Goal: Information Seeking & Learning: Learn about a topic

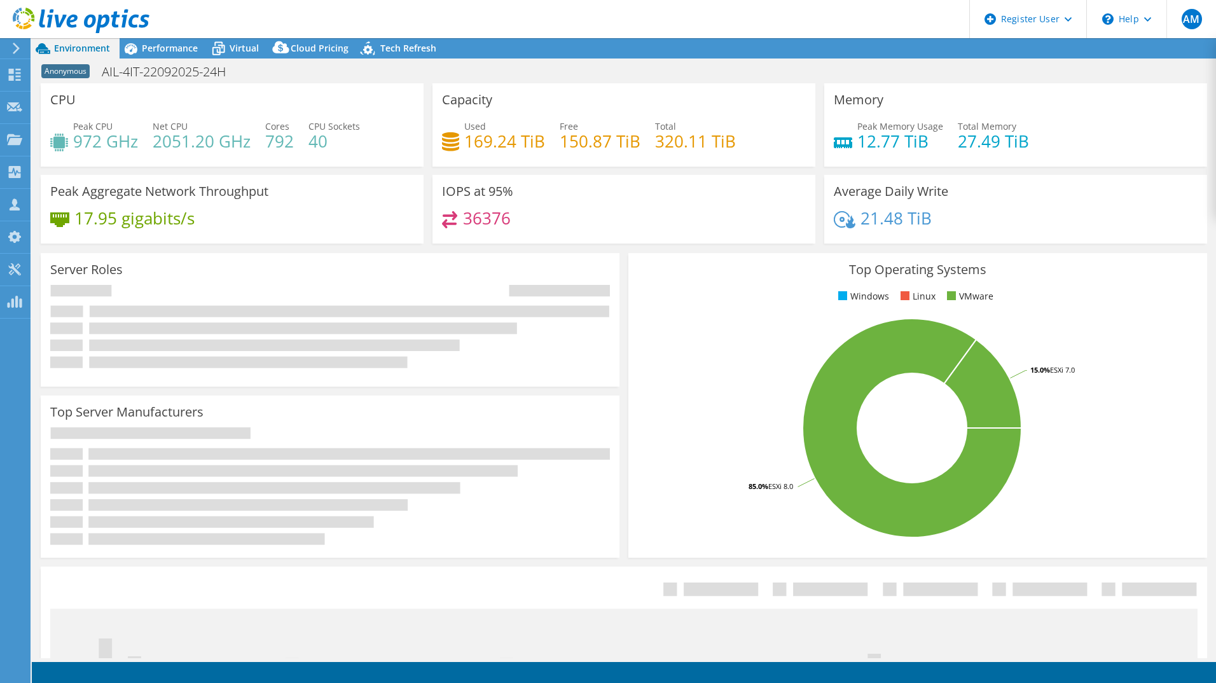
select select "USD"
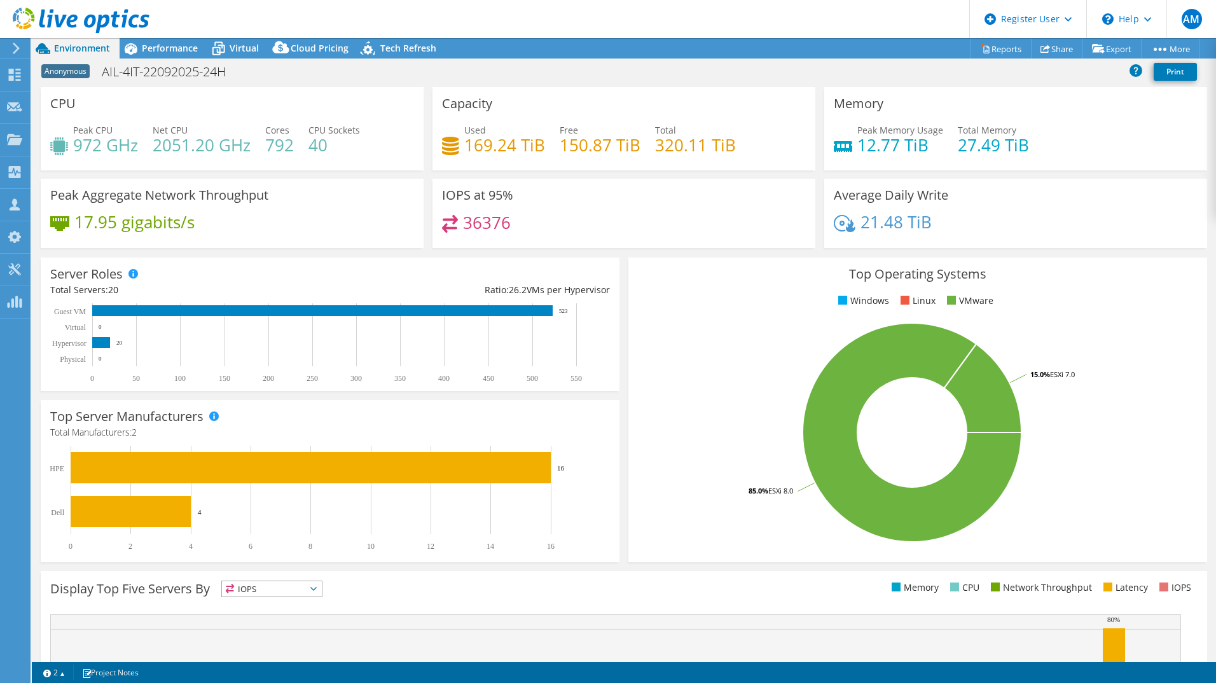
click at [492, 71] on div "Anonymous AIL-4IT-22092025-24H Print" at bounding box center [624, 72] width 1184 height 24
click at [163, 51] on span "Performance" at bounding box center [170, 48] width 56 height 12
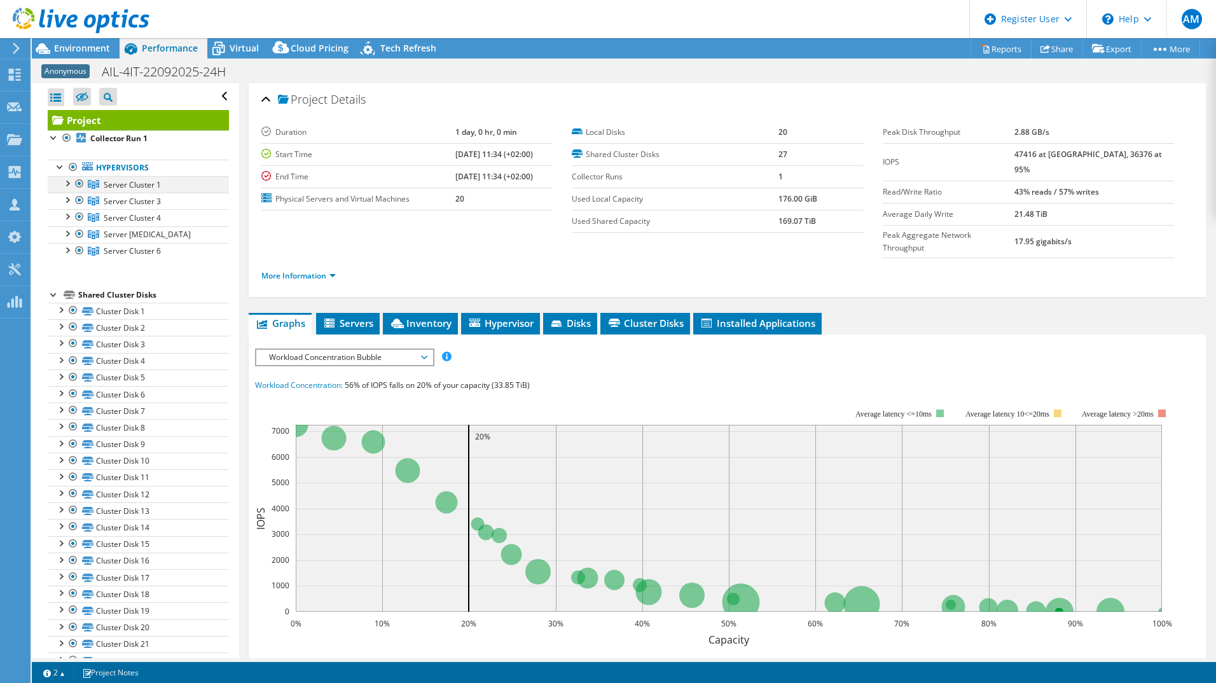
click at [67, 184] on div at bounding box center [66, 182] width 13 height 13
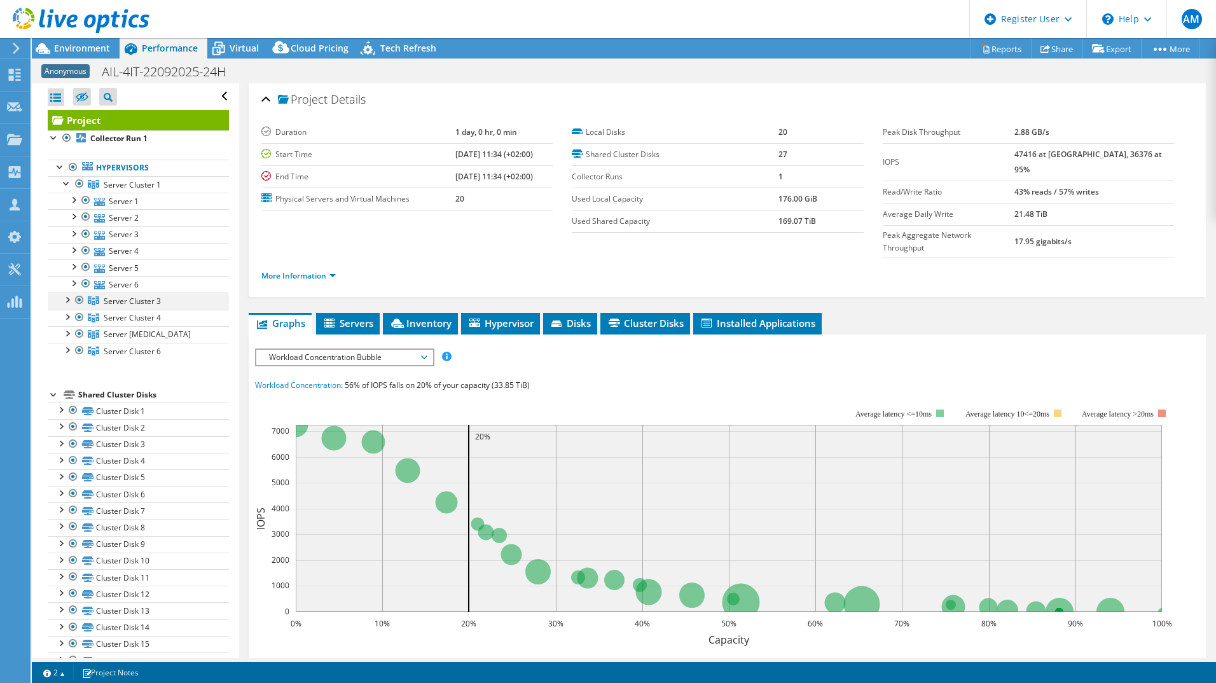
click at [70, 301] on div at bounding box center [66, 298] width 13 height 13
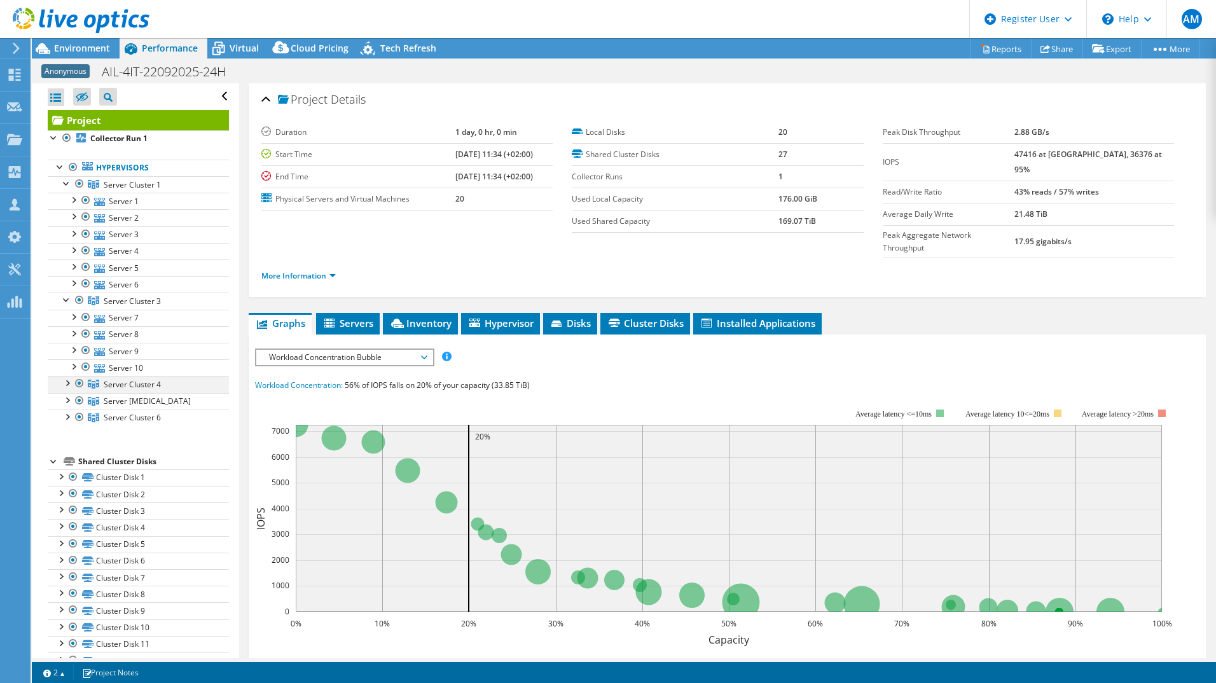
click at [69, 386] on div at bounding box center [66, 382] width 13 height 13
click at [68, 439] on link "Server [MEDICAL_DATA]" at bounding box center [138, 434] width 181 height 17
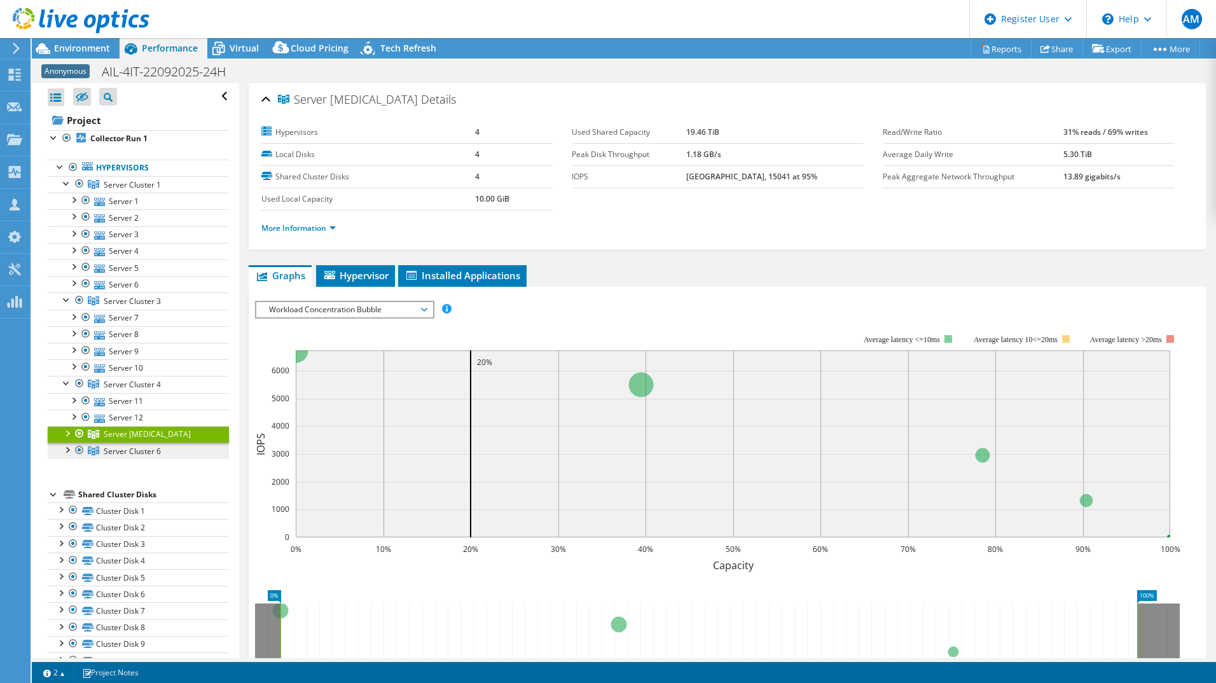
click at [66, 456] on link "Server Cluster 6" at bounding box center [138, 451] width 181 height 17
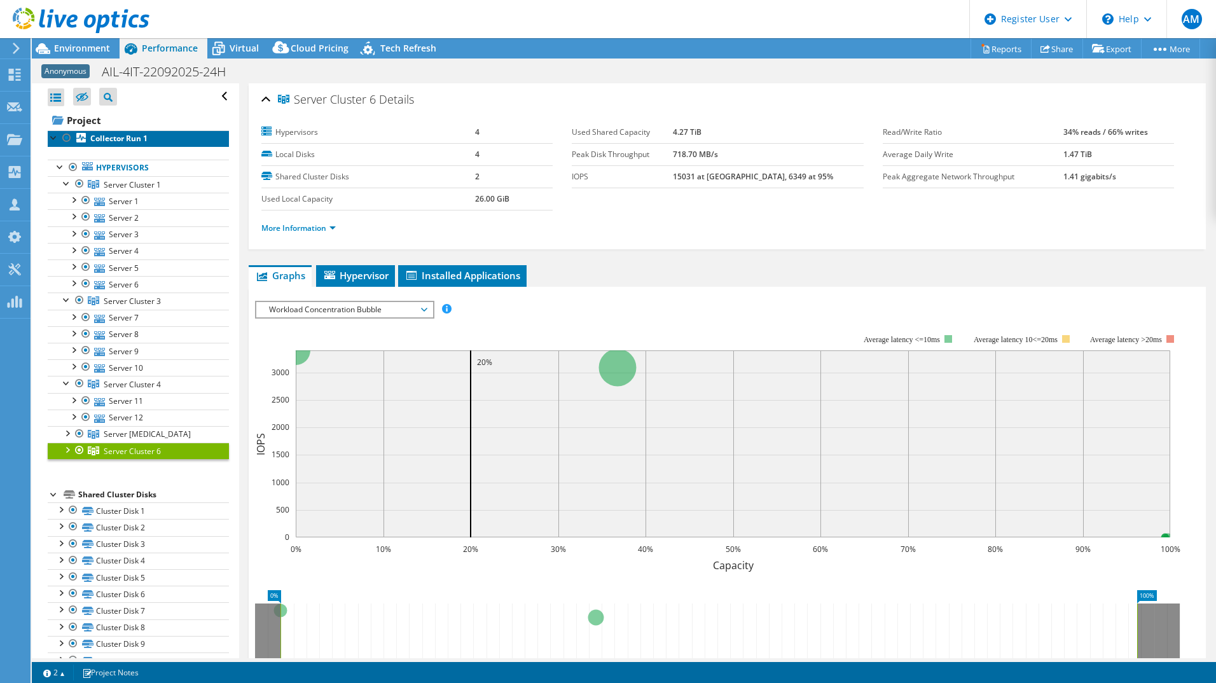
click at [106, 140] on b "Collector Run 1" at bounding box center [118, 138] width 57 height 11
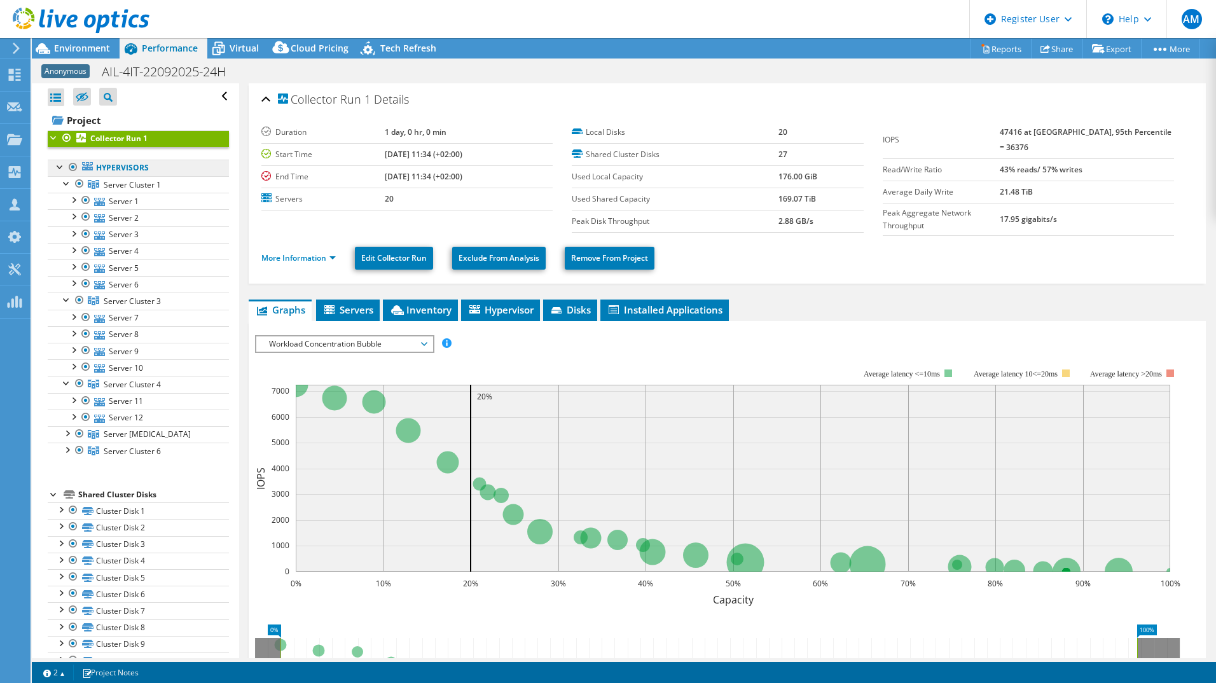
click at [105, 169] on link "Hypervisors" at bounding box center [138, 168] width 181 height 17
click at [61, 169] on div at bounding box center [60, 166] width 13 height 13
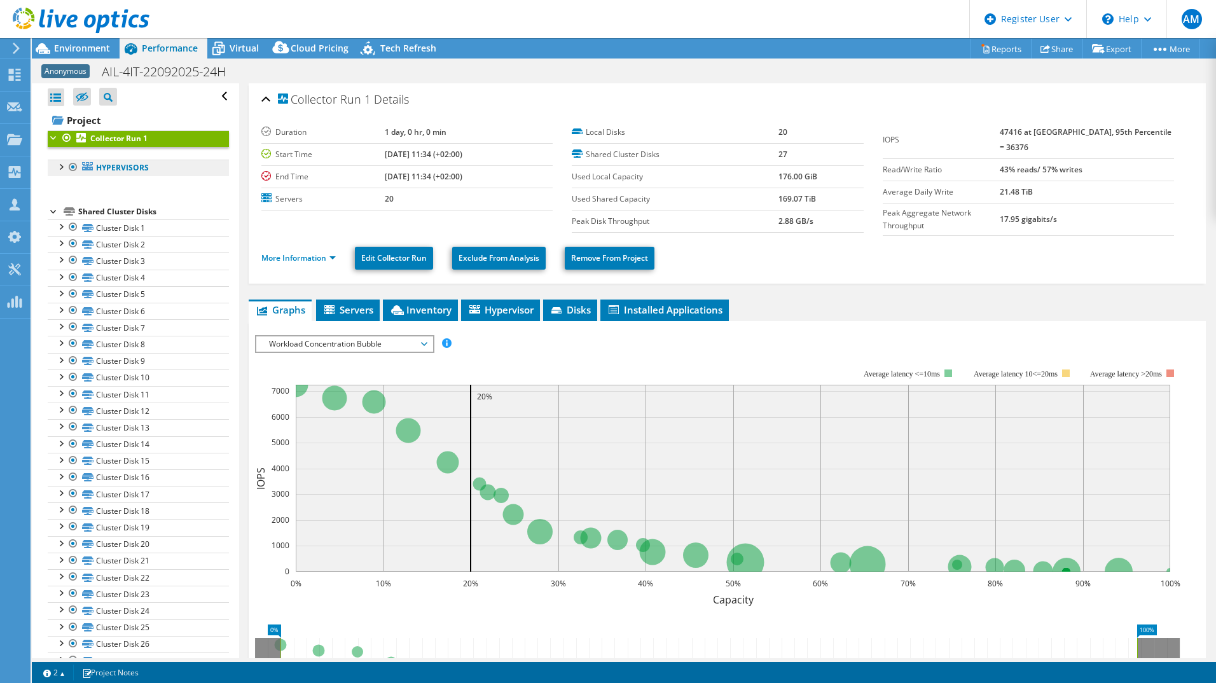
click at [124, 170] on link "Hypervisors" at bounding box center [138, 168] width 181 height 17
click at [423, 303] on span "Inventory" at bounding box center [420, 309] width 62 height 13
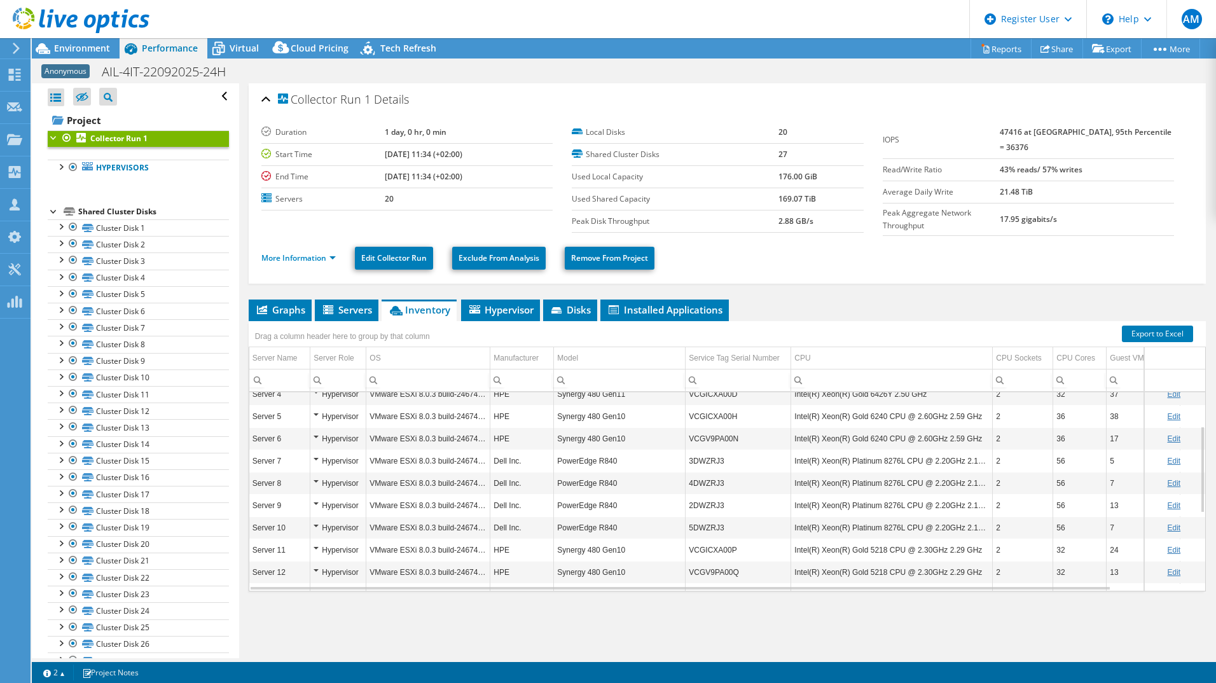
scroll to position [252, 0]
click at [509, 295] on div "Collector Run 1 Details Duration 1 day, 0 hr, 0 min Start Time [DATE] 11:34 (+0…" at bounding box center [727, 370] width 976 height 575
click at [514, 315] on li "Hypervisor" at bounding box center [500, 310] width 79 height 22
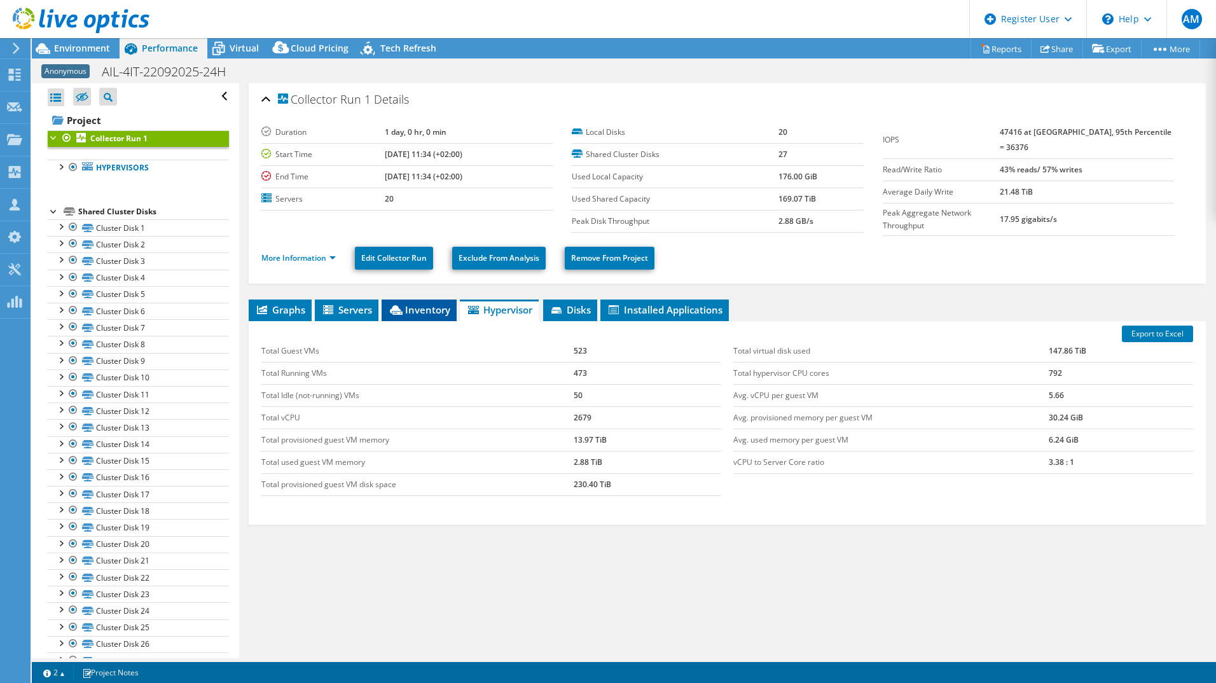
click at [439, 310] on span "Inventory" at bounding box center [419, 309] width 62 height 13
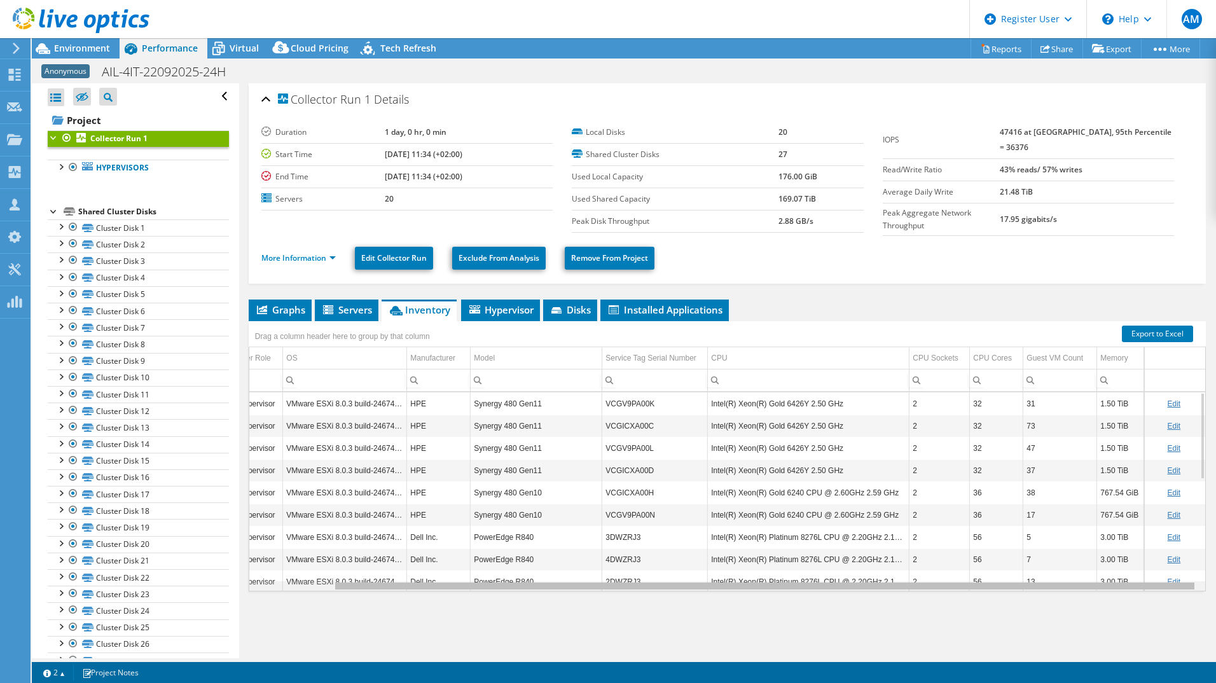
scroll to position [0, 0]
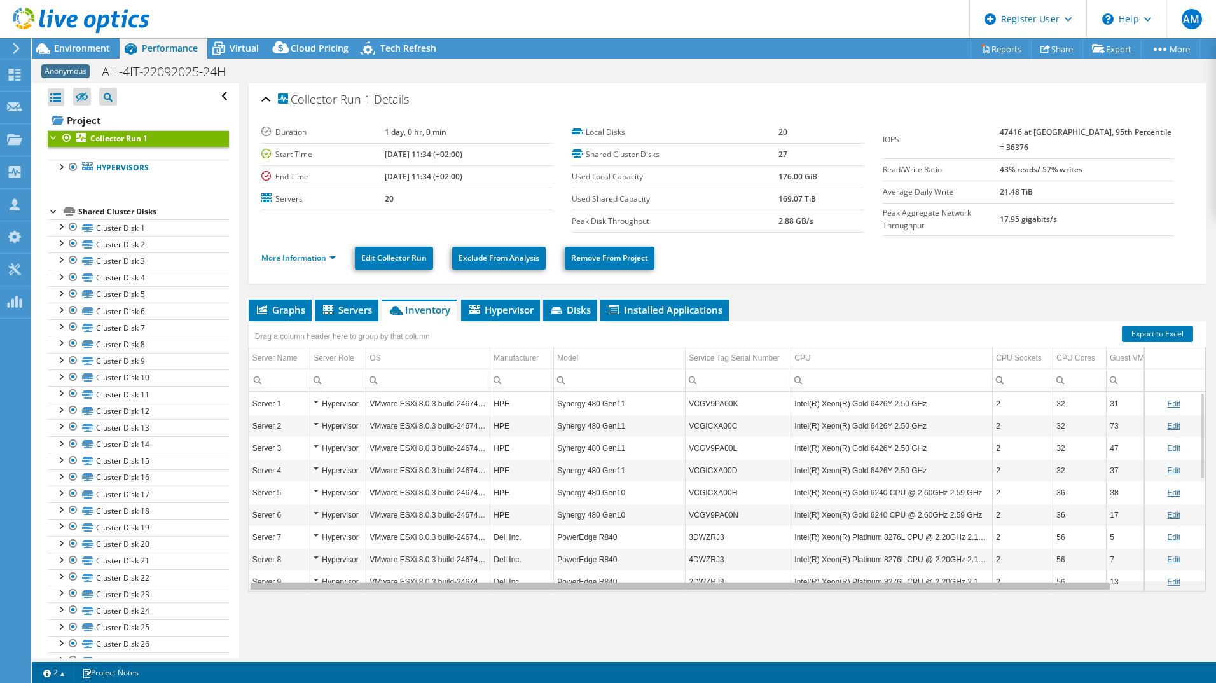
drag, startPoint x: 841, startPoint y: 584, endPoint x: 546, endPoint y: 556, distance: 296.3
click at [546, 556] on body "AM Dell User Adel Merkez [EMAIL_ADDRESS][DOMAIN_NAME] Dell My Profile Log Out \…" at bounding box center [608, 341] width 1216 height 683
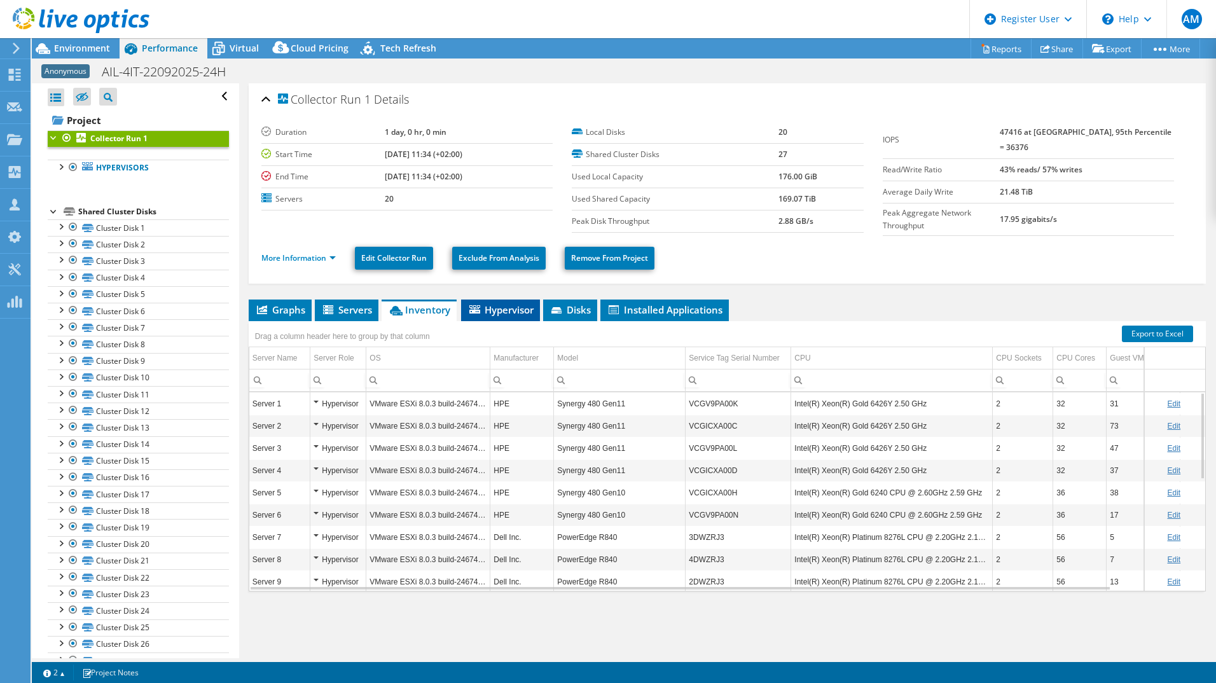
click at [497, 305] on span "Hypervisor" at bounding box center [500, 309] width 66 height 13
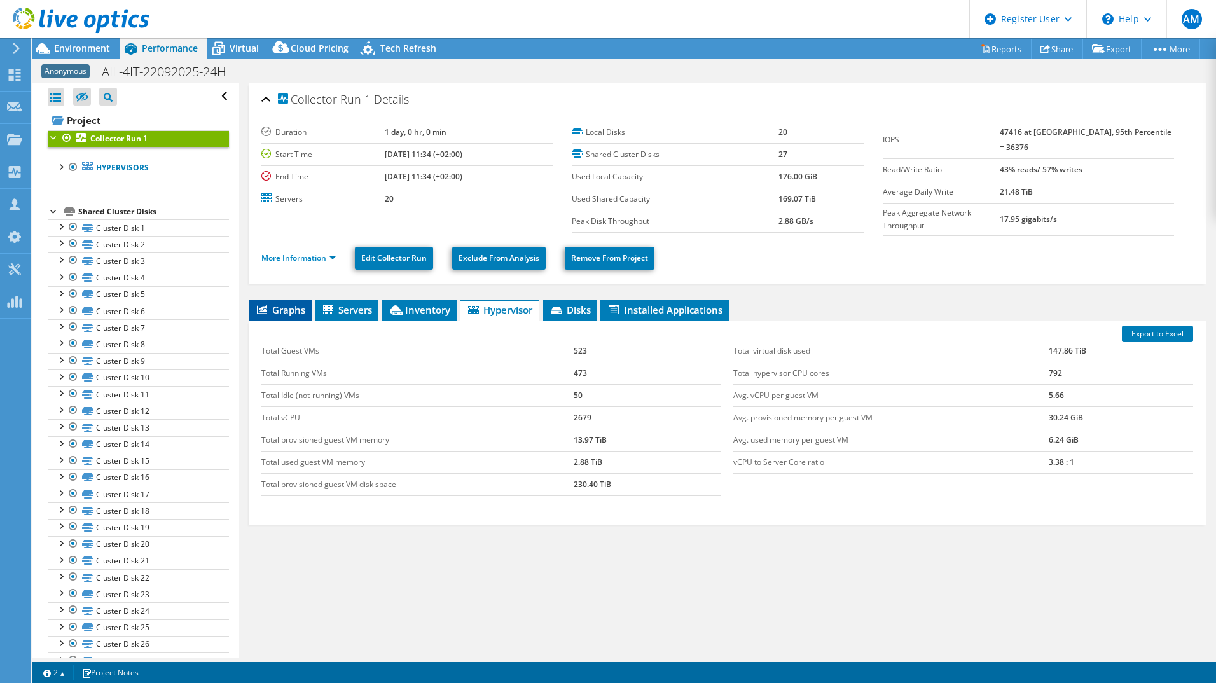
click at [288, 306] on span "Graphs" at bounding box center [280, 309] width 50 height 13
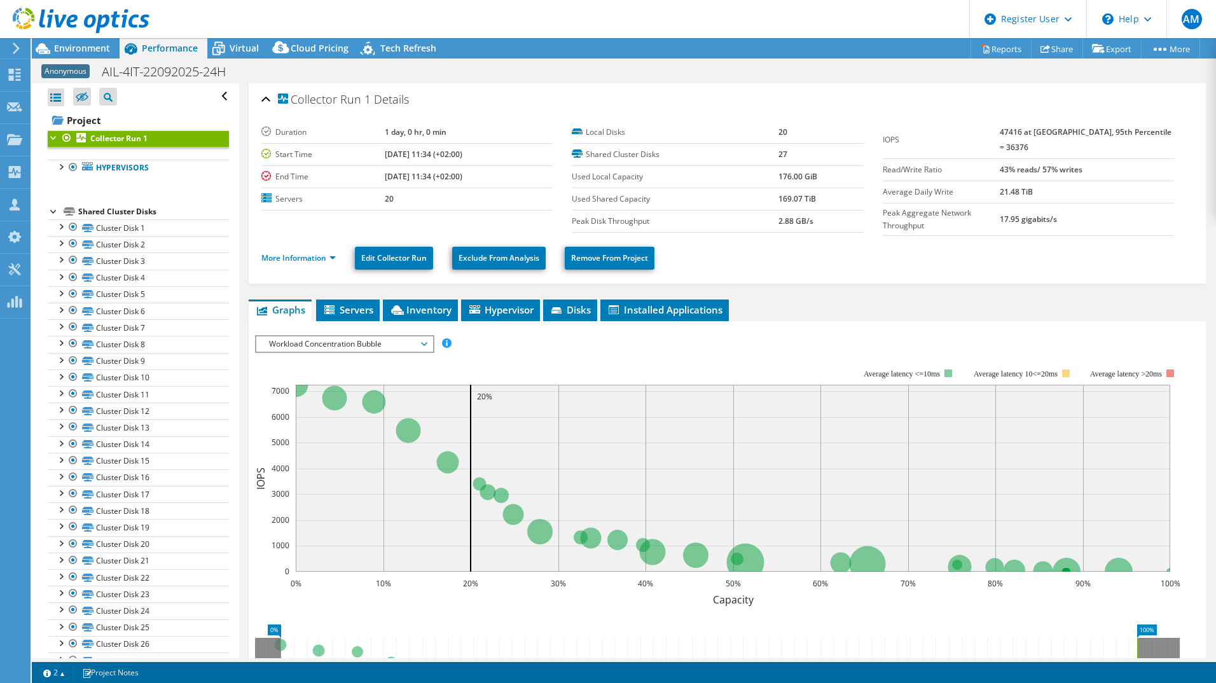
click at [415, 340] on span "Workload Concentration Bubble" at bounding box center [344, 343] width 163 height 15
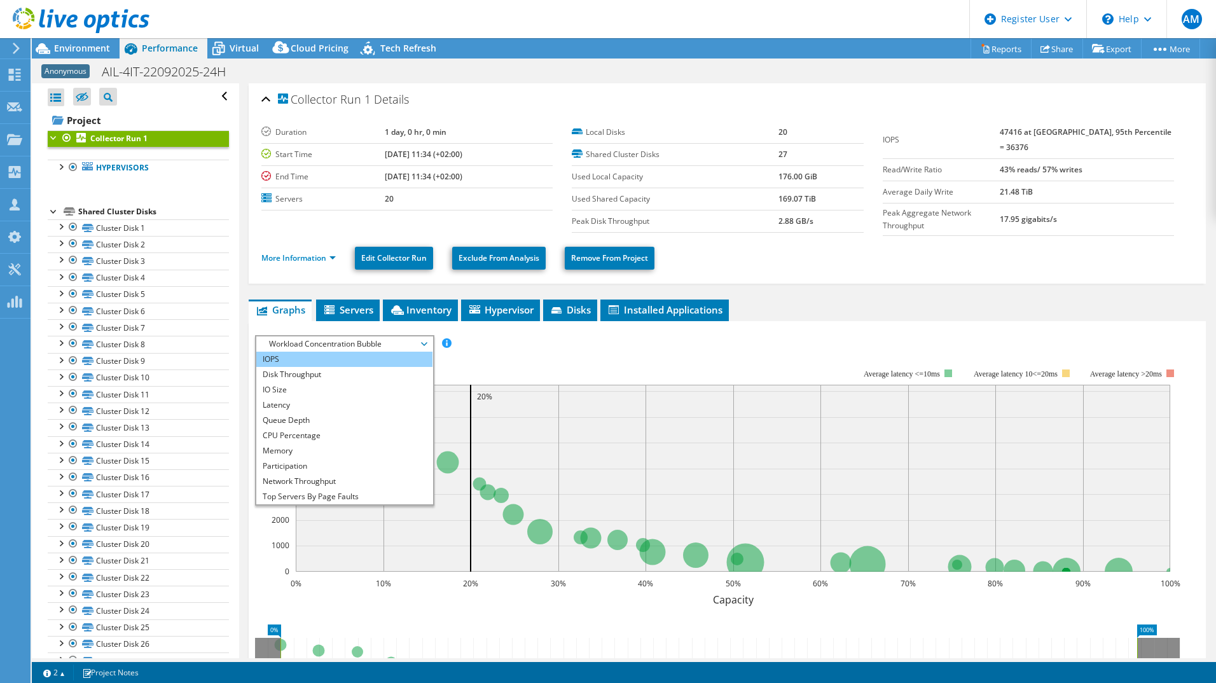
click at [303, 352] on li "IOPS" at bounding box center [344, 359] width 176 height 15
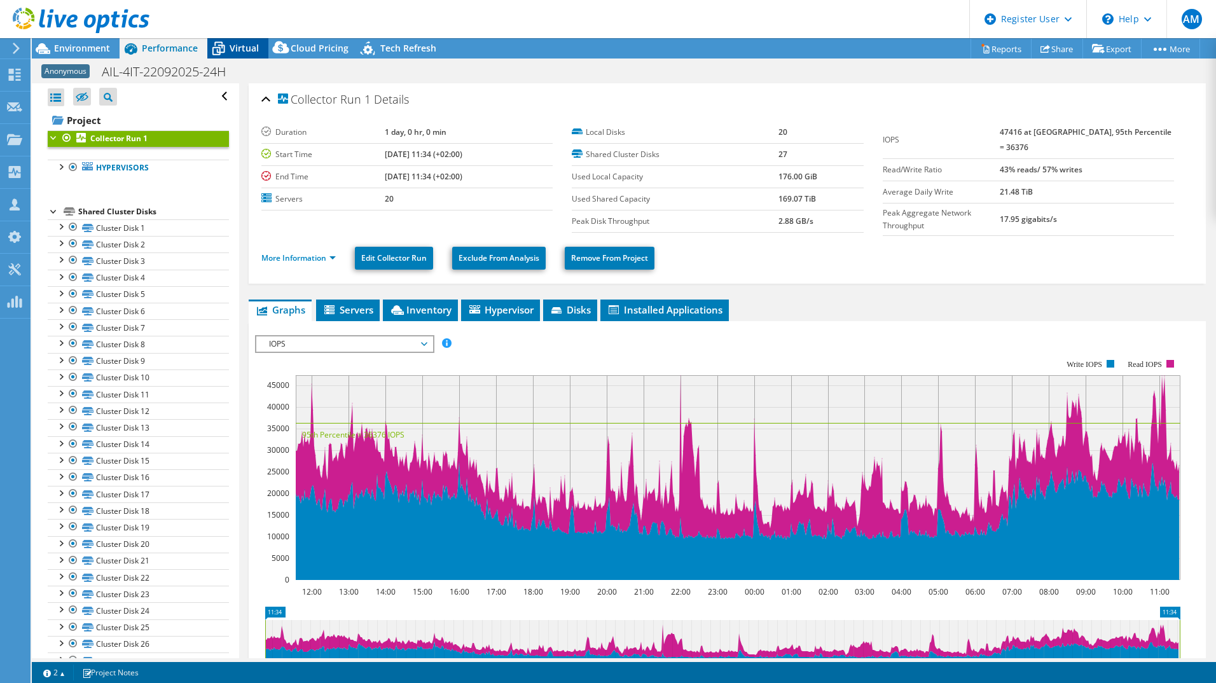
click at [238, 48] on span "Virtual" at bounding box center [244, 48] width 29 height 12
